Goal: Information Seeking & Learning: Check status

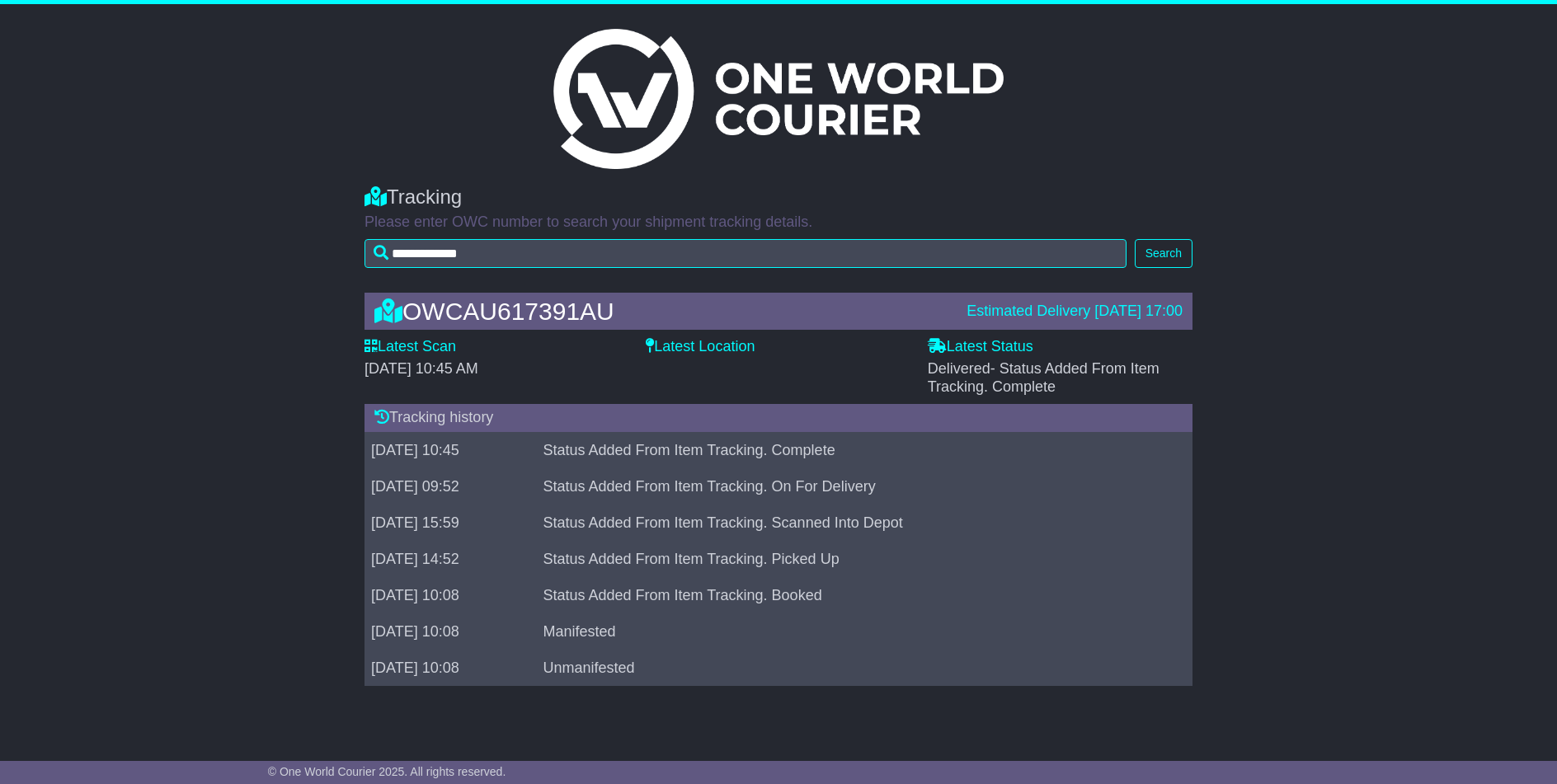
click at [694, 351] on label "Latest Location" at bounding box center [699, 347] width 109 height 19
click at [704, 351] on label "Latest Location" at bounding box center [699, 347] width 109 height 19
click at [687, 348] on label "Latest Location" at bounding box center [699, 347] width 109 height 19
click at [409, 352] on label "Latest Scan" at bounding box center [410, 347] width 91 height 19
click at [1003, 350] on label "Latest Status" at bounding box center [979, 347] width 105 height 19
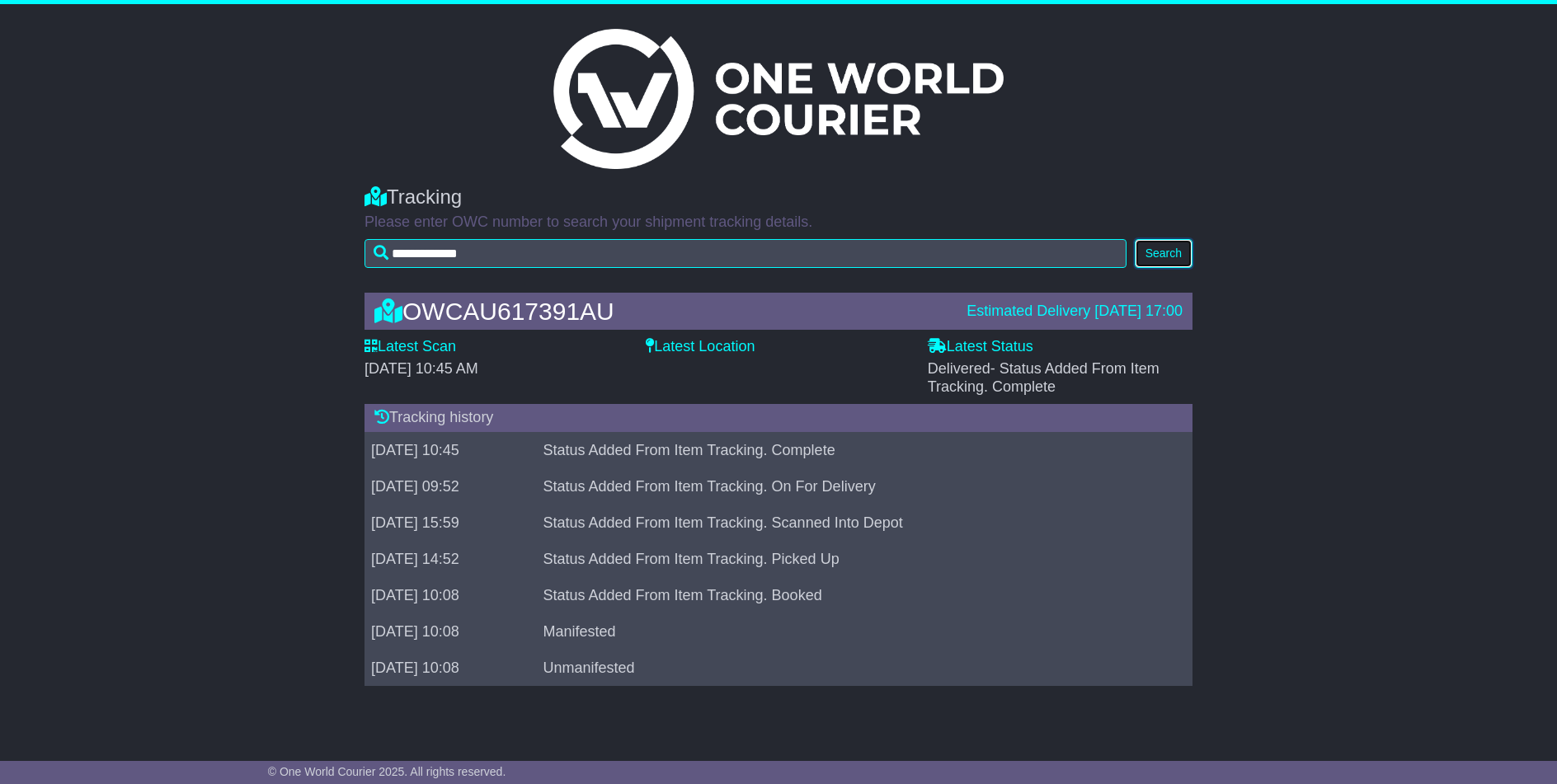
click at [1159, 256] on button "Search" at bounding box center [1164, 253] width 58 height 29
click at [982, 349] on label "Latest Status" at bounding box center [979, 347] width 105 height 19
click at [695, 341] on label "Latest Location" at bounding box center [699, 347] width 109 height 19
click at [450, 375] on span "[DATE] 10:45 AM" at bounding box center [421, 368] width 113 height 17
